Goal: Information Seeking & Learning: Learn about a topic

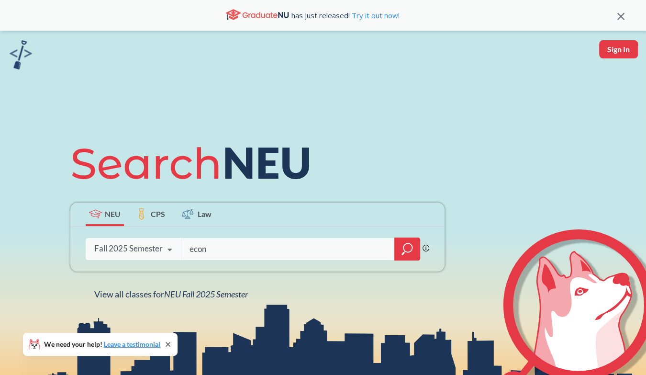
type input "econ"
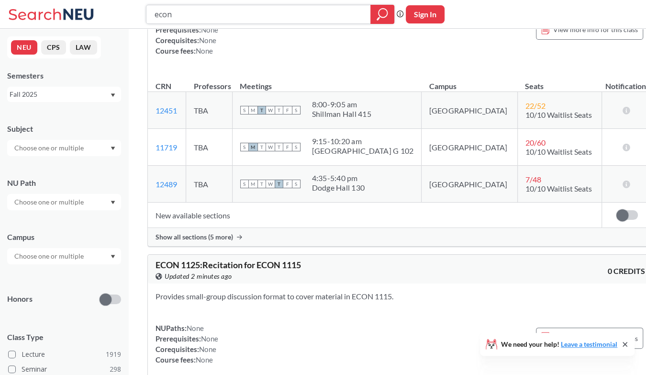
scroll to position [431, 0]
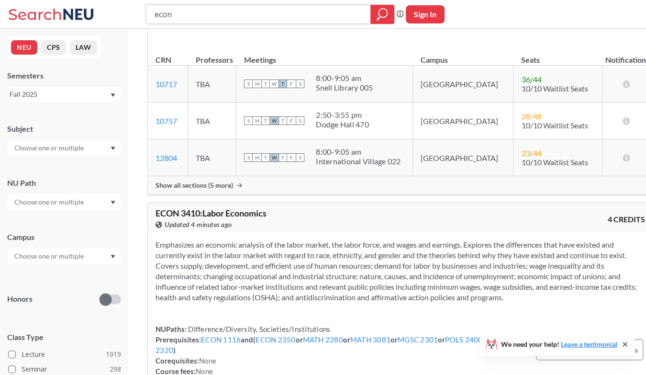
drag, startPoint x: 221, startPoint y: 8, endPoint x: 144, endPoint y: 22, distance: 77.9
click at [144, 22] on div "econ Phrase search guarantees the exact search appears in the results. Ex. If y…" at bounding box center [323, 14] width 646 height 29
type input "orgb"
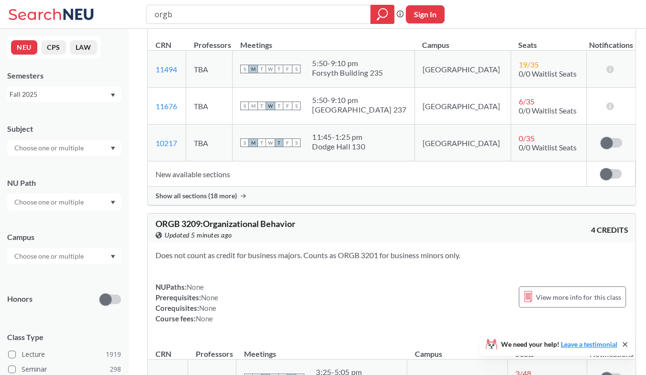
scroll to position [431, 0]
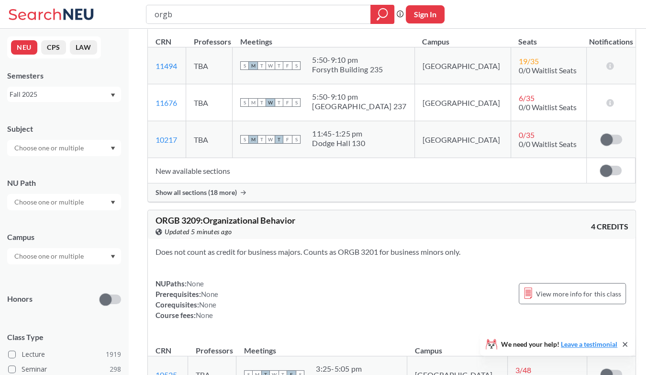
click at [254, 197] on div "Show all sections (18 more)" at bounding box center [392, 192] width 488 height 18
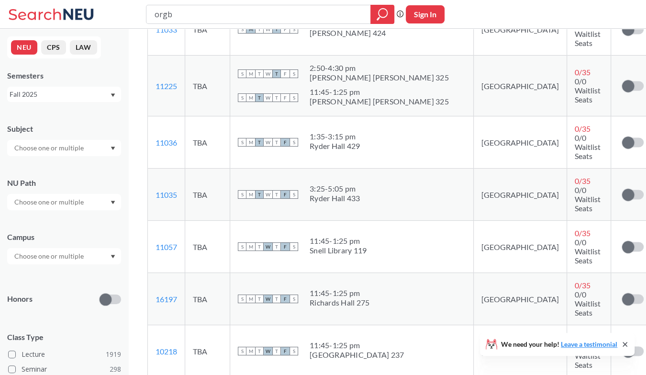
scroll to position [1101, 0]
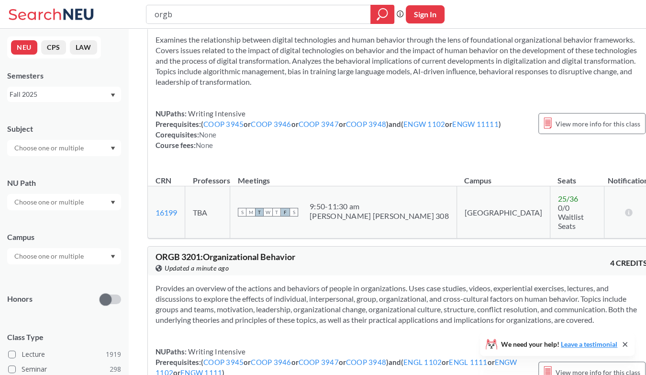
scroll to position [0, 0]
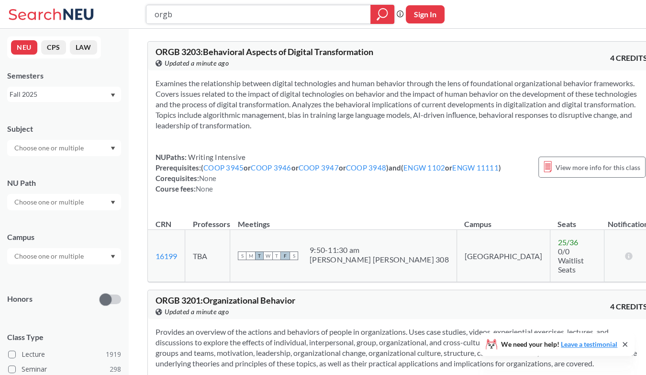
drag, startPoint x: 246, startPoint y: 7, endPoint x: 89, endPoint y: 11, distance: 157.0
click at [89, 11] on div "orgb Phrase search guarantees the exact search appears in the results. Ex. If y…" at bounding box center [323, 14] width 646 height 29
type input "econ"
click at [266, 22] on input "econ" at bounding box center [259, 14] width 210 height 16
click at [384, 13] on icon "magnifying glass" at bounding box center [382, 14] width 11 height 13
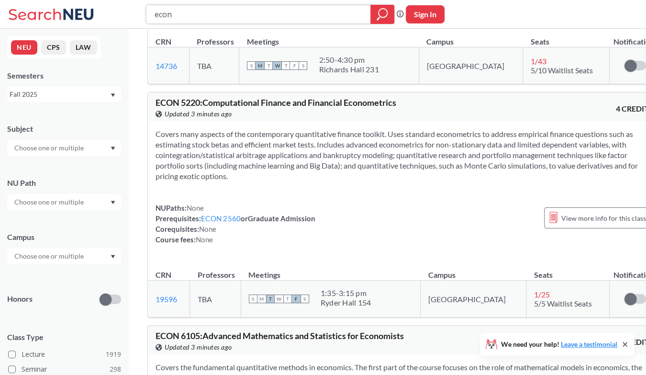
scroll to position [6046, 0]
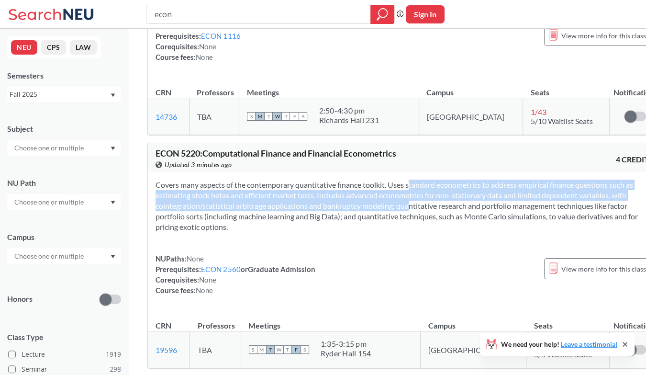
drag, startPoint x: 393, startPoint y: 152, endPoint x: 446, endPoint y: 178, distance: 58.6
click at [446, 179] on section "Covers many aspects of the contemporary quantitative finance toolkit. Uses stan…" at bounding box center [405, 205] width 498 height 53
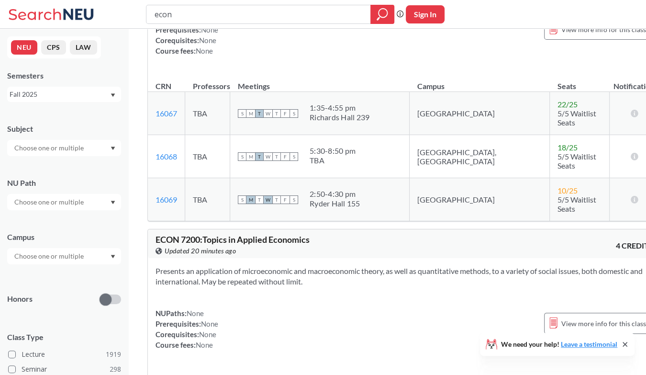
scroll to position [4467, 0]
